Goal: Information Seeking & Learning: Learn about a topic

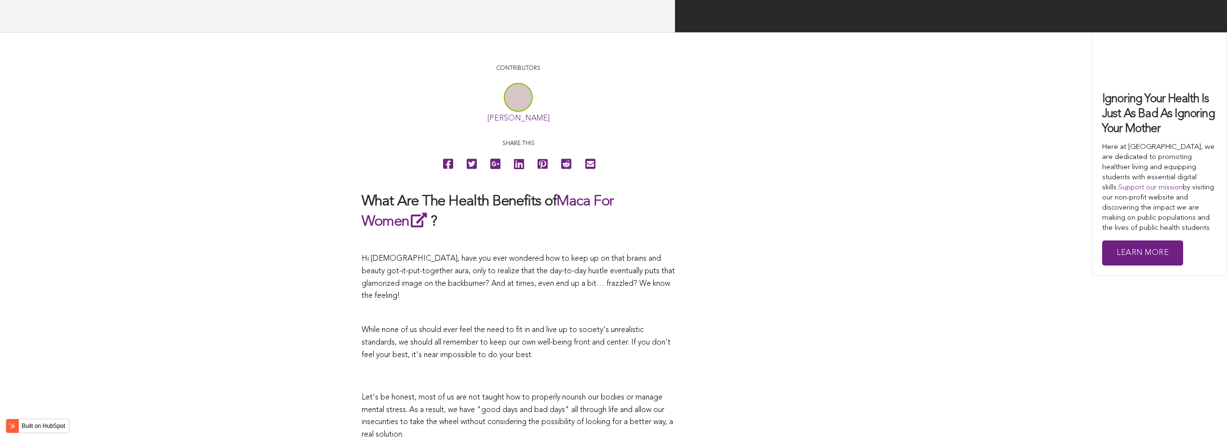
scroll to position [2563, 0]
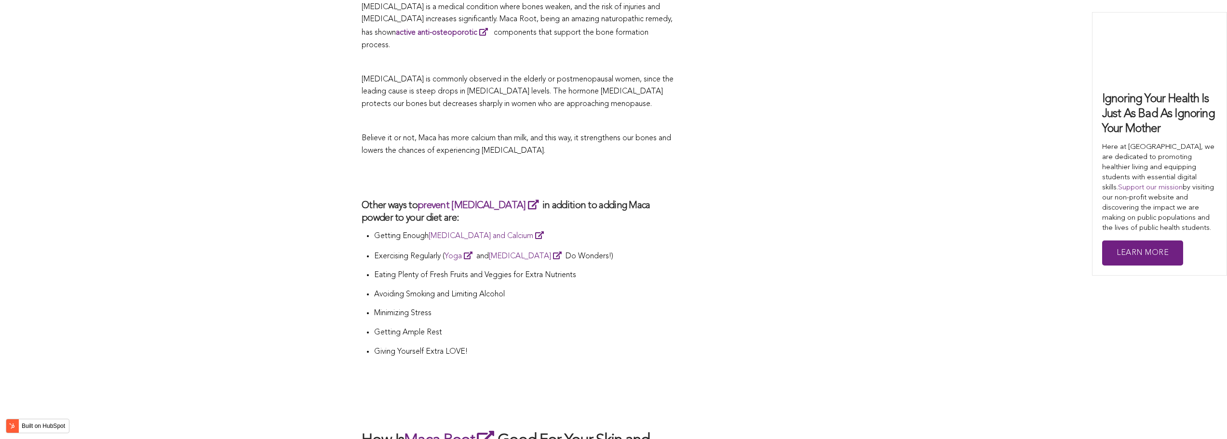
click at [647, 229] on li "Getting Enough [MEDICAL_DATA] and Calcium" at bounding box center [524, 239] width 301 height 20
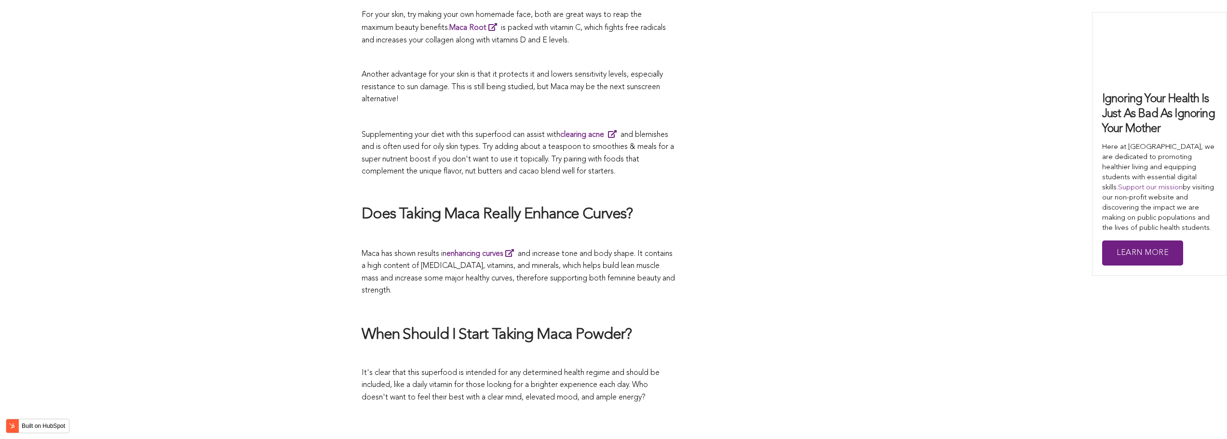
scroll to position [2465, 0]
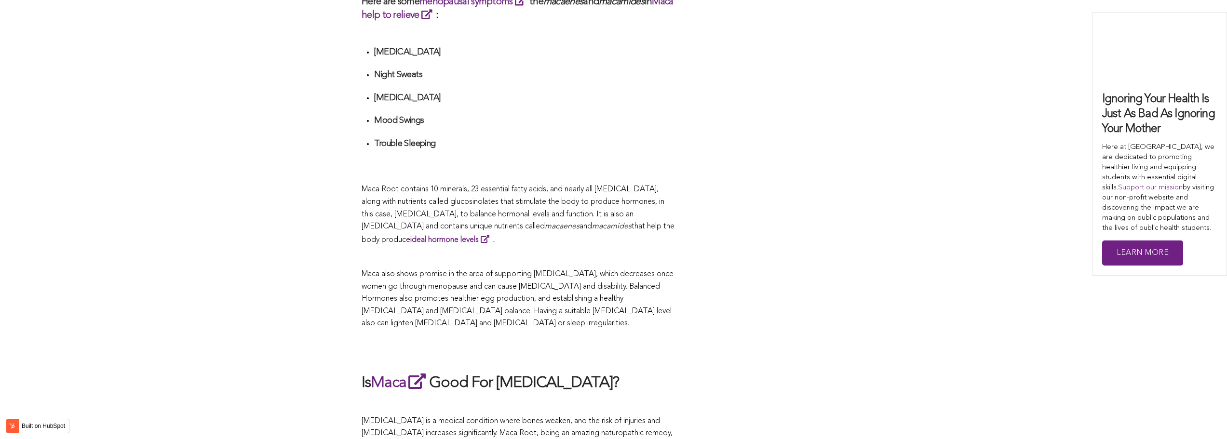
click at [557, 219] on p "Maca Root contains 10 minerals, 23 essential fatty acids, and nearly all [MEDIC…" at bounding box center [518, 215] width 313 height 63
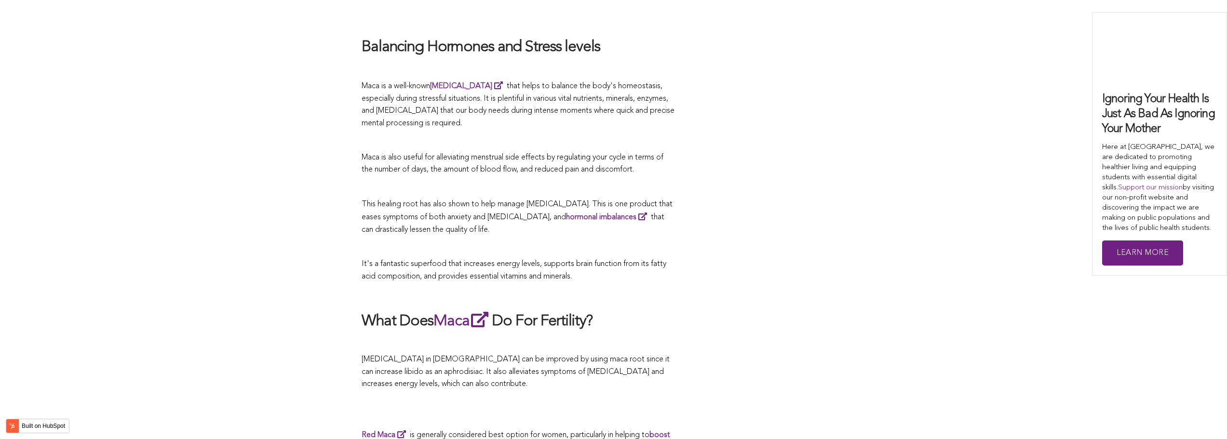
scroll to position [2873, 0]
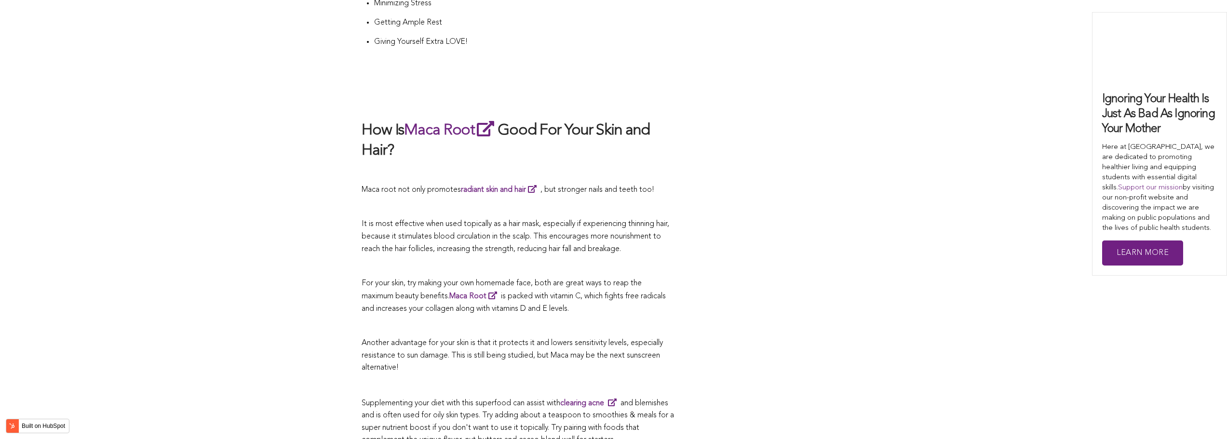
click at [624, 220] on span "It is most effective when used topically as a hair mask, especially if experien…" at bounding box center [516, 236] width 308 height 32
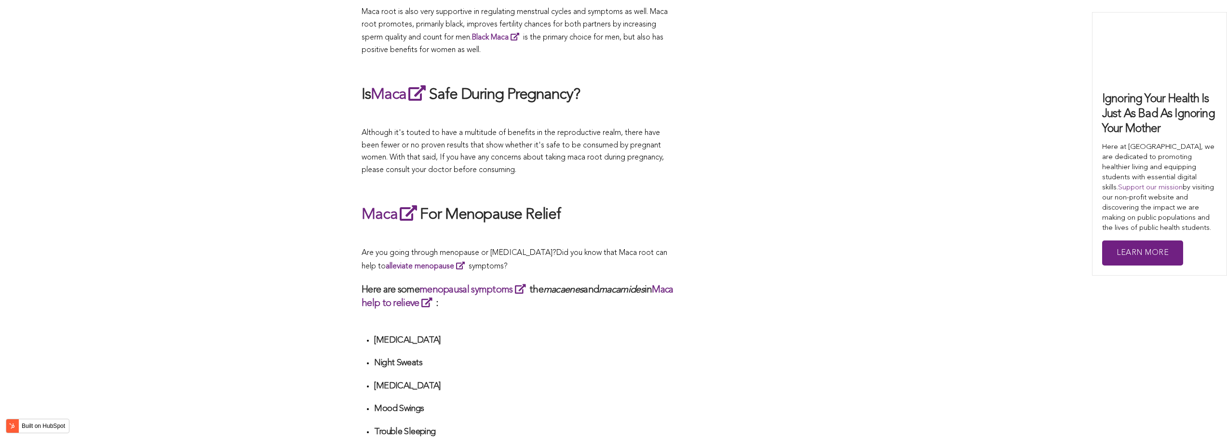
scroll to position [3257, 0]
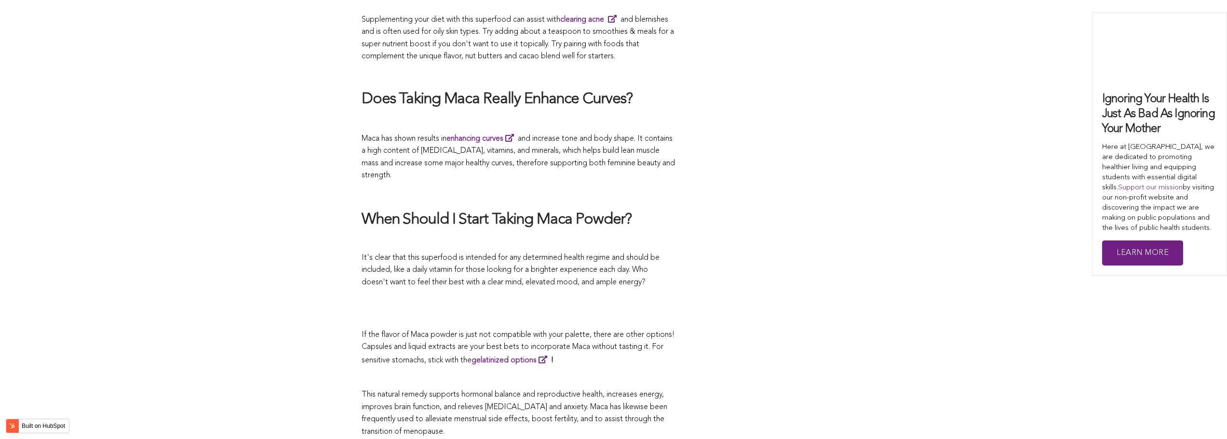
click at [615, 254] on span "It's clear that this superfood is intended for any determined health regime and…" at bounding box center [511, 270] width 298 height 32
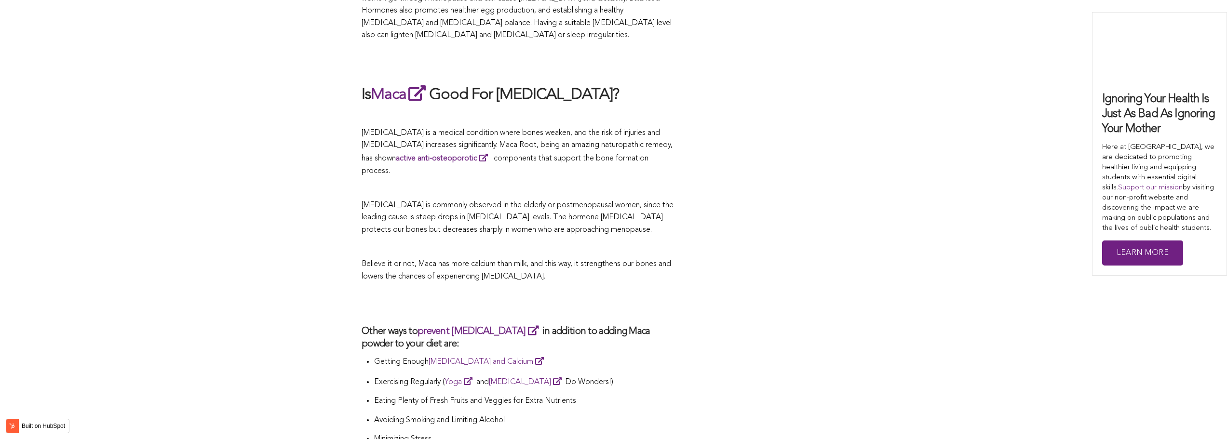
scroll to position [2931, 0]
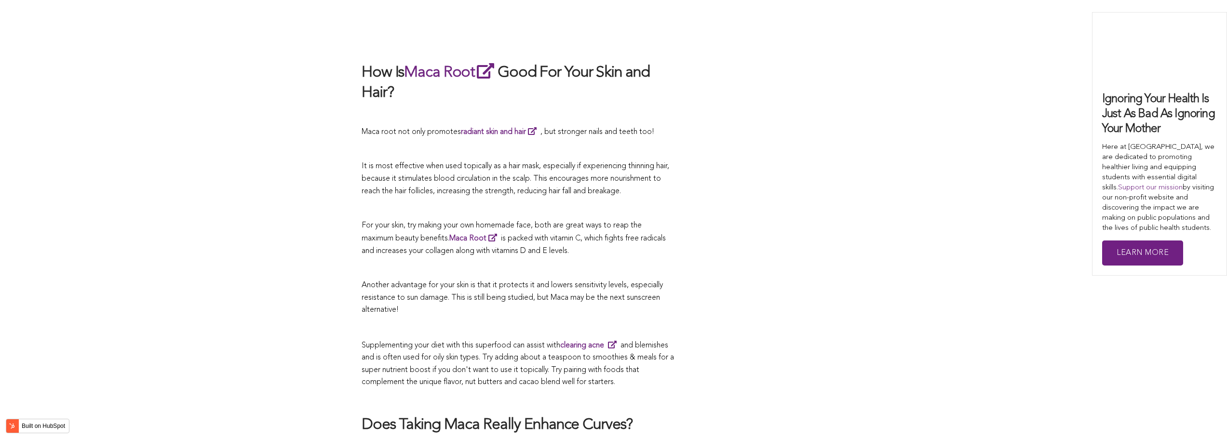
click at [486, 235] on span "is packed with vitamin C, which fights free radicals and increases your collage…" at bounding box center [514, 245] width 304 height 20
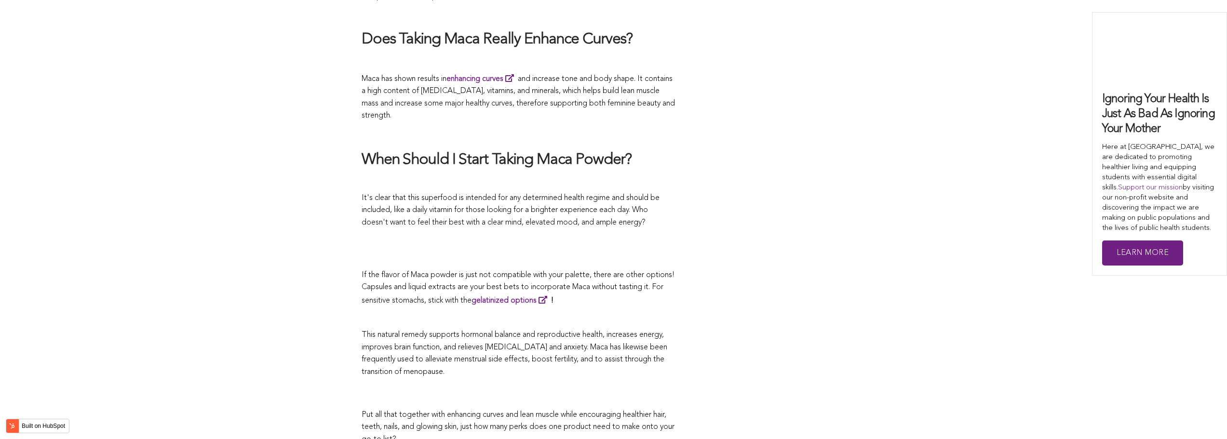
scroll to position [2573, 0]
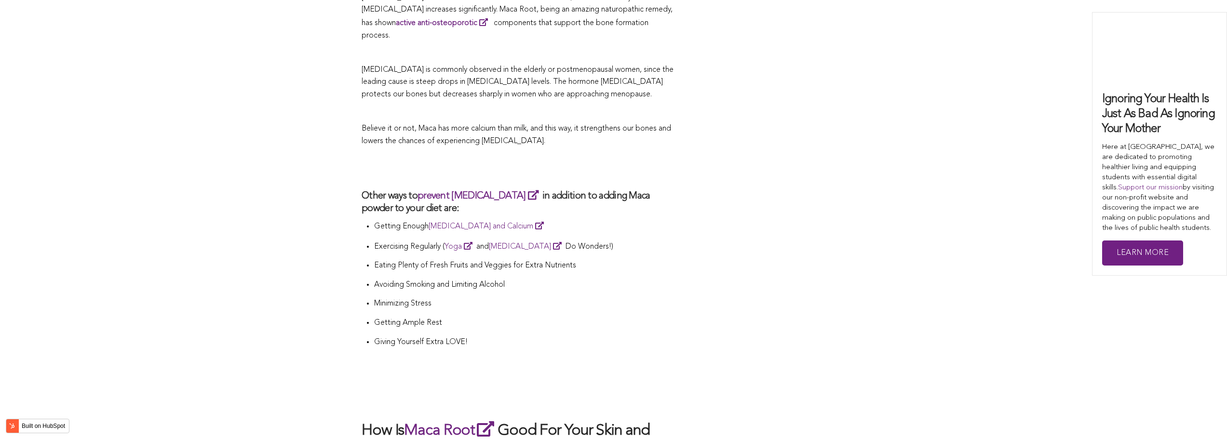
click at [624, 240] on p "Exercising Regularly ( Yoga and [MEDICAL_DATA] Do Wonders!)" at bounding box center [524, 246] width 301 height 13
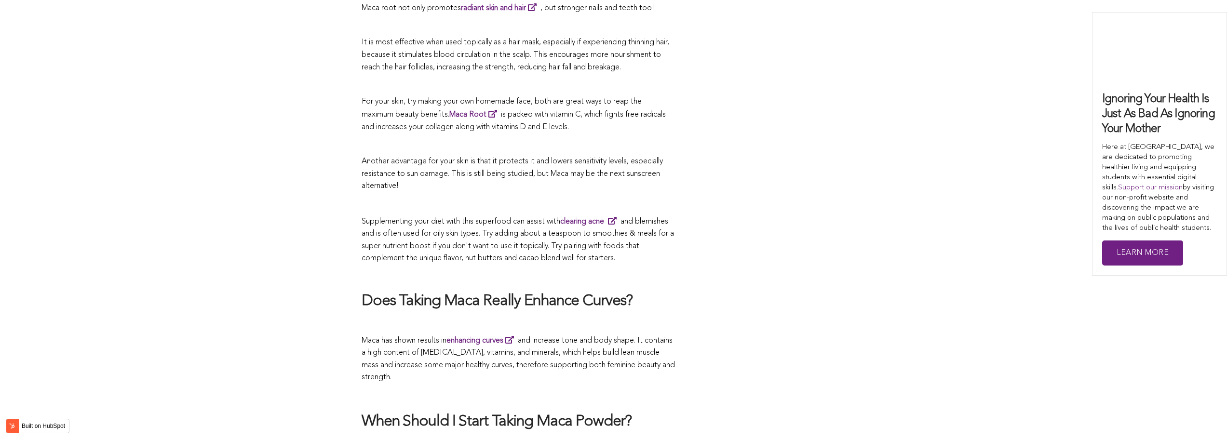
scroll to position [1838, 0]
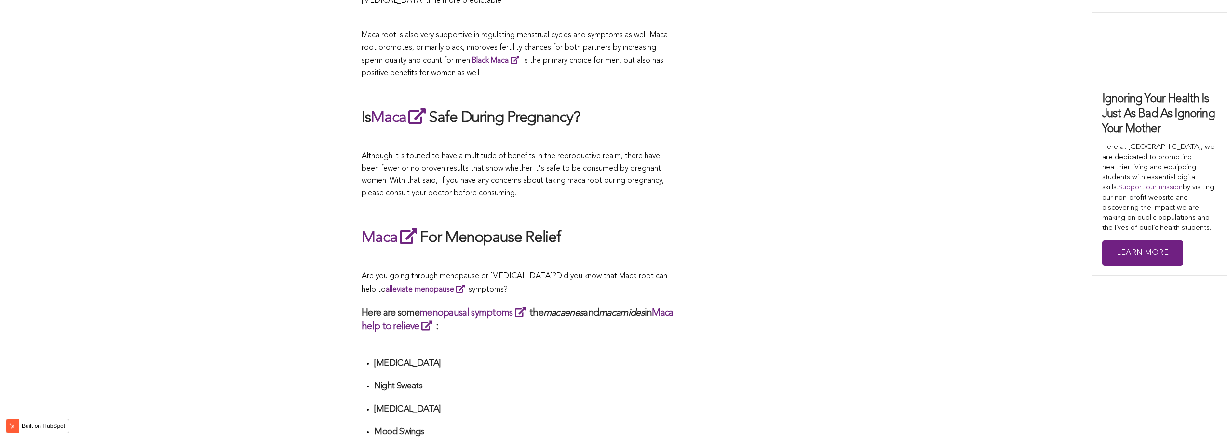
click at [677, 219] on div "CONTRIBUTORS [PERSON_NAME] Share this What Are The Health Benefits of Maca For …" at bounding box center [614, 269] width 504 height 3410
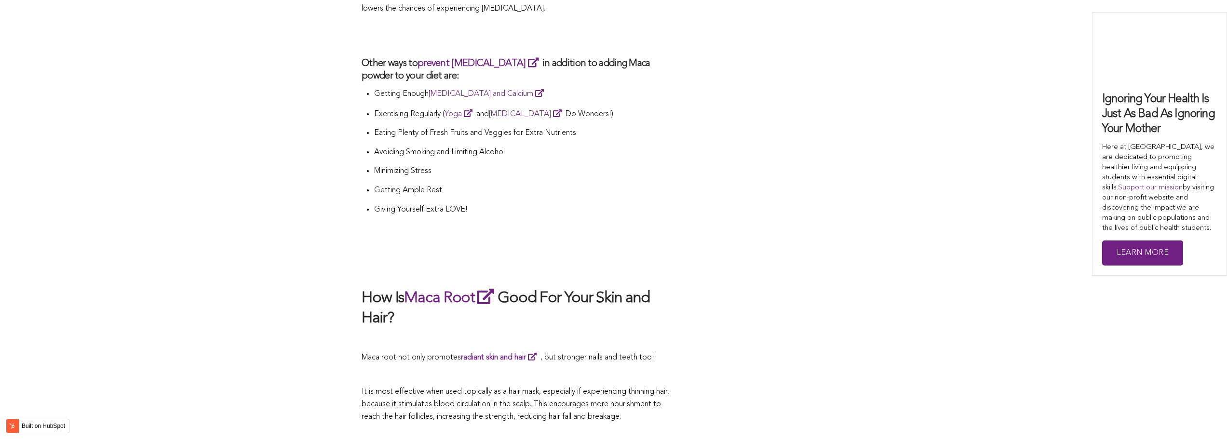
scroll to position [2386, 0]
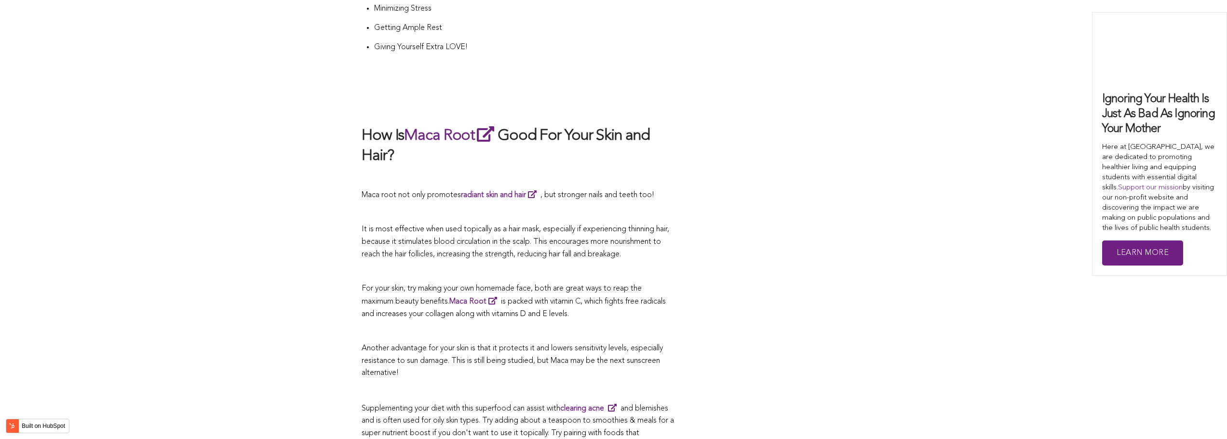
scroll to position [2620, 0]
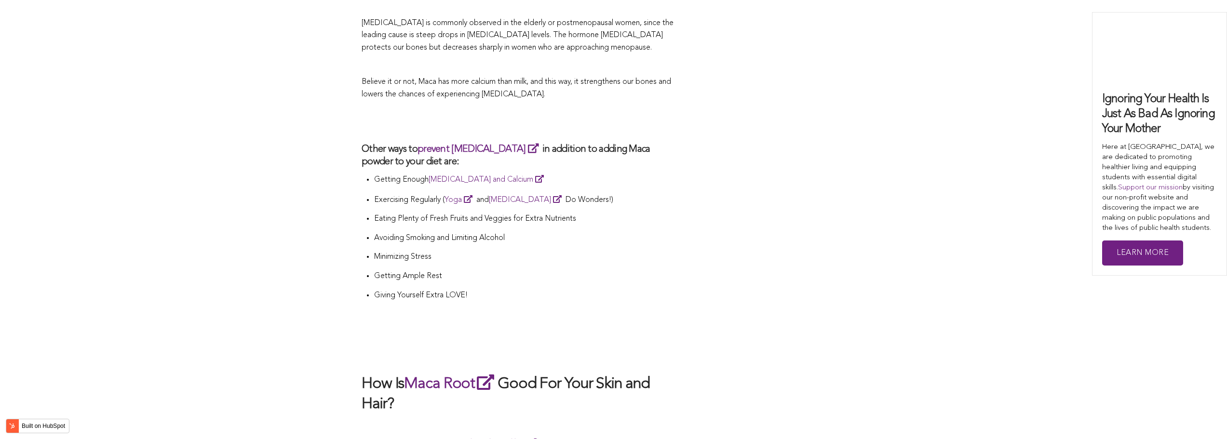
click at [565, 232] on li "Avoiding Smoking and Limiting Alcohol" at bounding box center [524, 241] width 301 height 19
click at [540, 173] on li "Getting Enough [MEDICAL_DATA] and Calcium" at bounding box center [524, 183] width 301 height 20
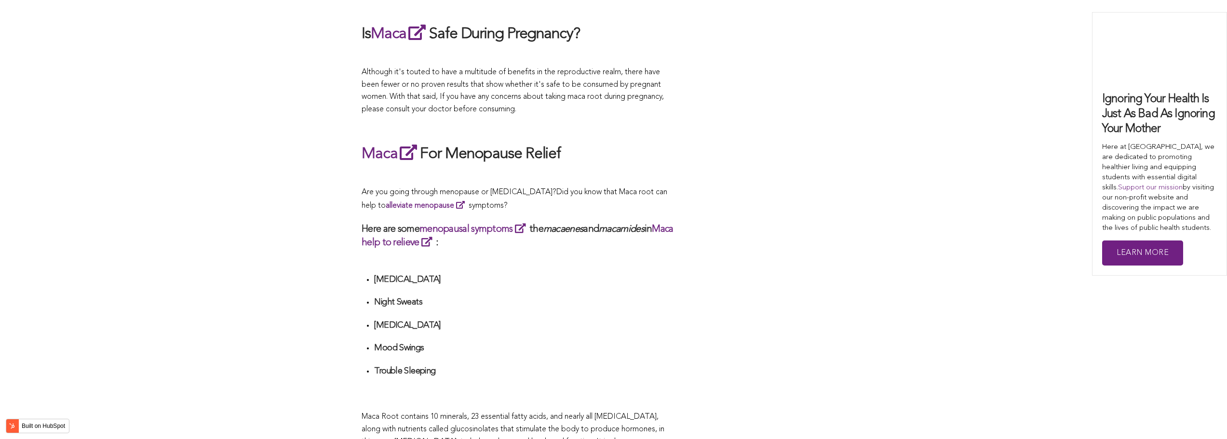
click at [818, 219] on div "CONTRIBUTORS [PERSON_NAME] Share this What Are The Health Benefits of Maca For …" at bounding box center [614, 185] width 504 height 3410
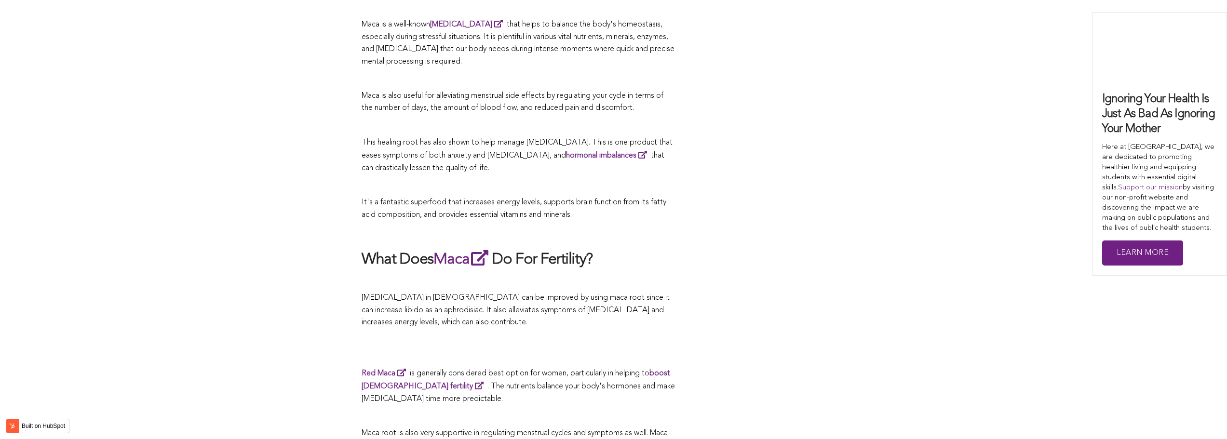
scroll to position [2118, 0]
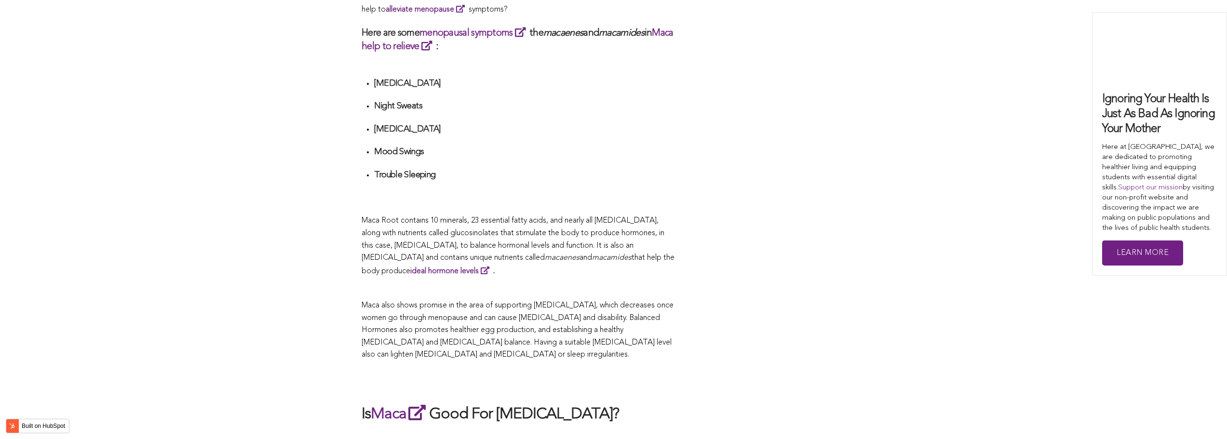
click at [674, 219] on p "Maca Root contains 10 minerals, 23 essential fatty acids, and nearly all [MEDIC…" at bounding box center [518, 246] width 313 height 63
